Goal: Information Seeking & Learning: Understand process/instructions

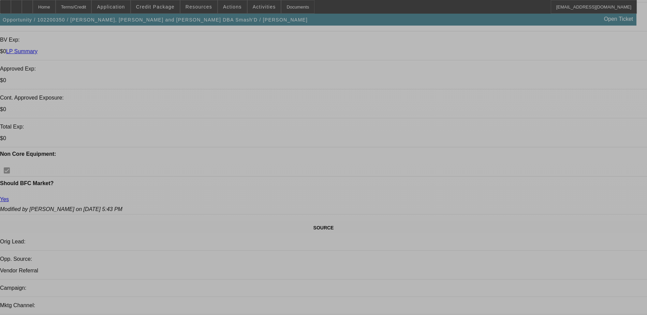
select select "0"
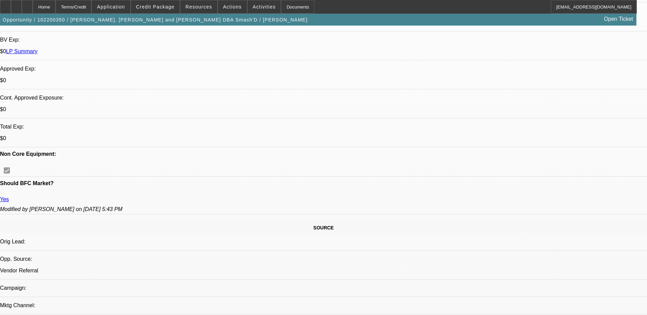
select select "0"
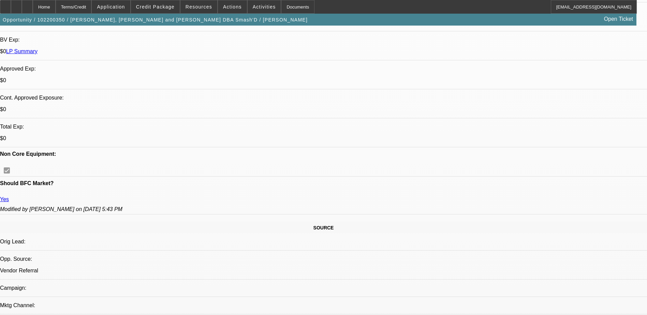
select select "0"
select select "1"
select select "2"
select select "6"
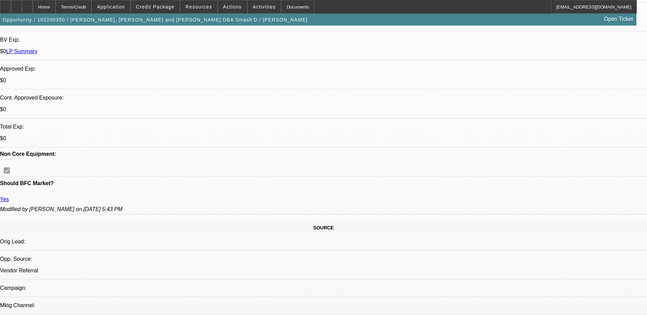
select select "1"
select select "2"
select select "6"
select select "1"
select select "2"
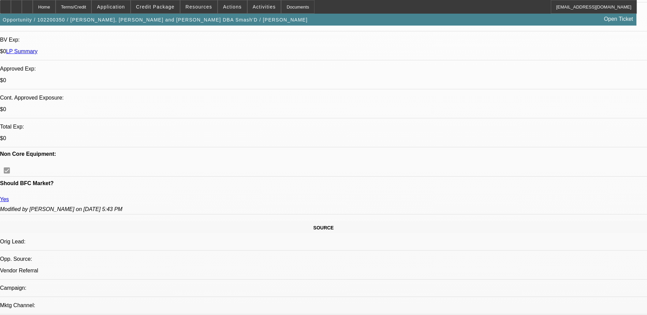
select select "6"
select select "1"
select select "2"
select select "6"
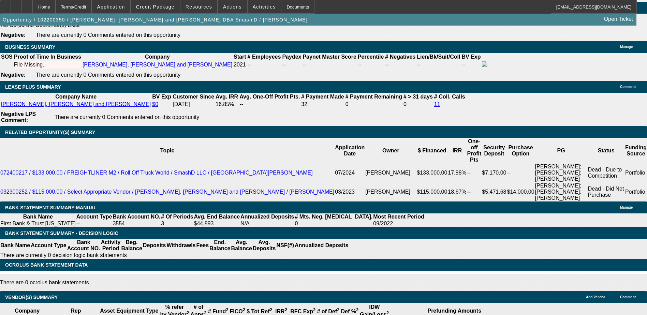
scroll to position [1228, 0]
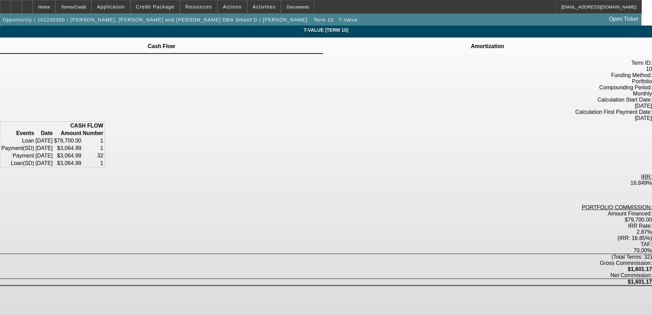
click at [471, 49] on td "Amortization" at bounding box center [488, 46] width 34 height 6
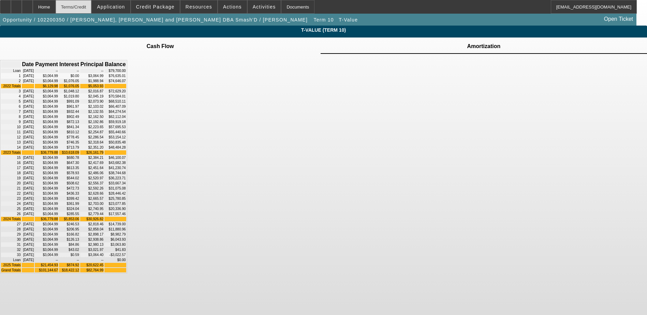
click at [84, 7] on div "Terms/Credit" at bounding box center [74, 7] width 36 height 14
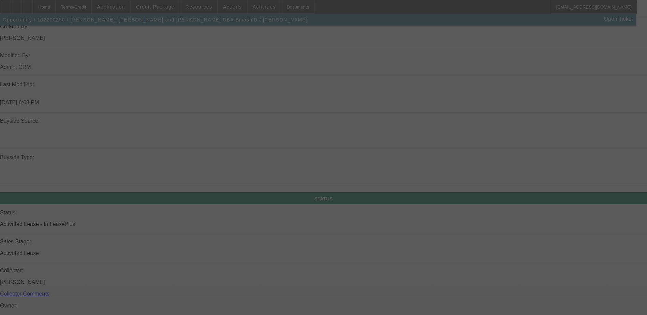
scroll to position [677, 0]
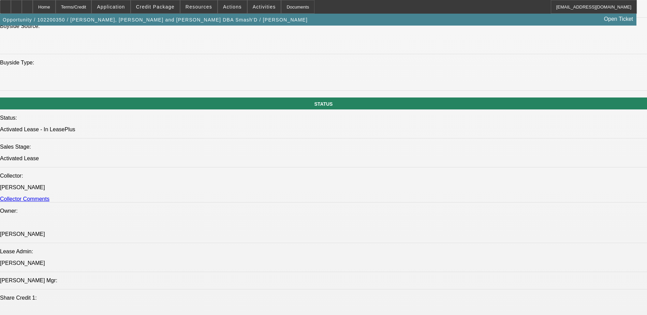
select select "0"
select select "2"
select select "0"
select select "6"
select select "0"
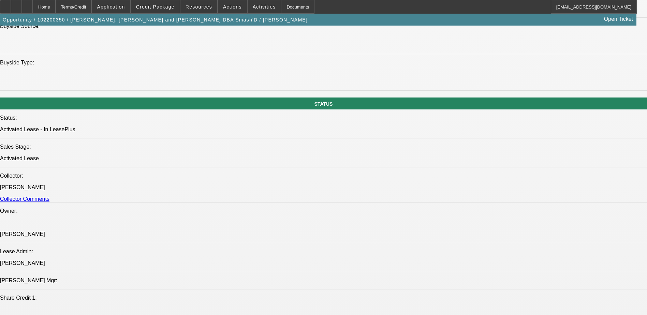
select select "2"
select select "0"
select select "6"
select select "0"
select select "2"
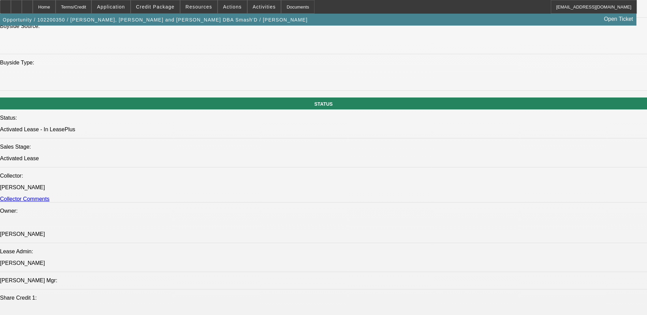
select select "0"
select select "6"
select select "0"
select select "2"
select select "0"
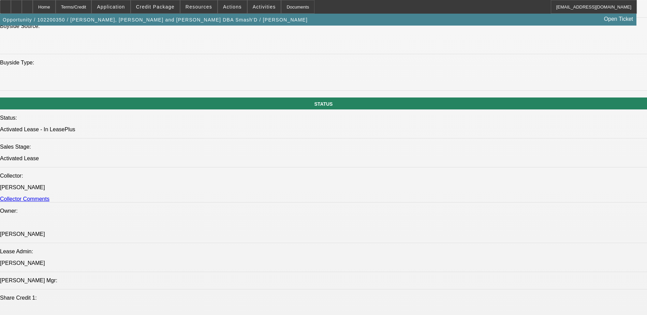
select select "6"
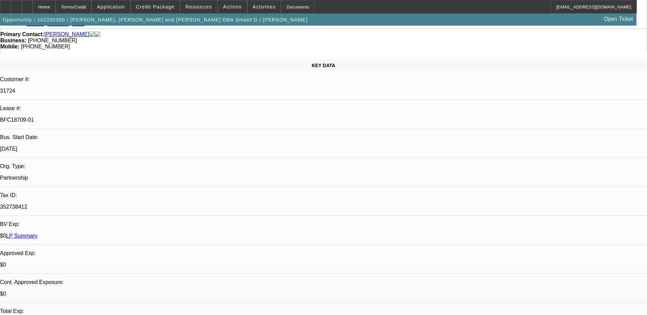
scroll to position [0, 0]
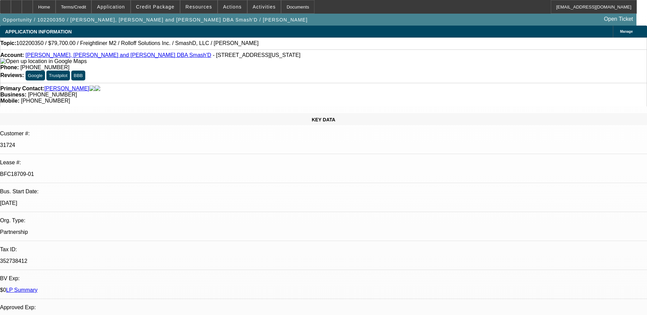
click at [38, 287] on link "LP Summary" at bounding box center [21, 290] width 31 height 6
